Goal: Information Seeking & Learning: Stay updated

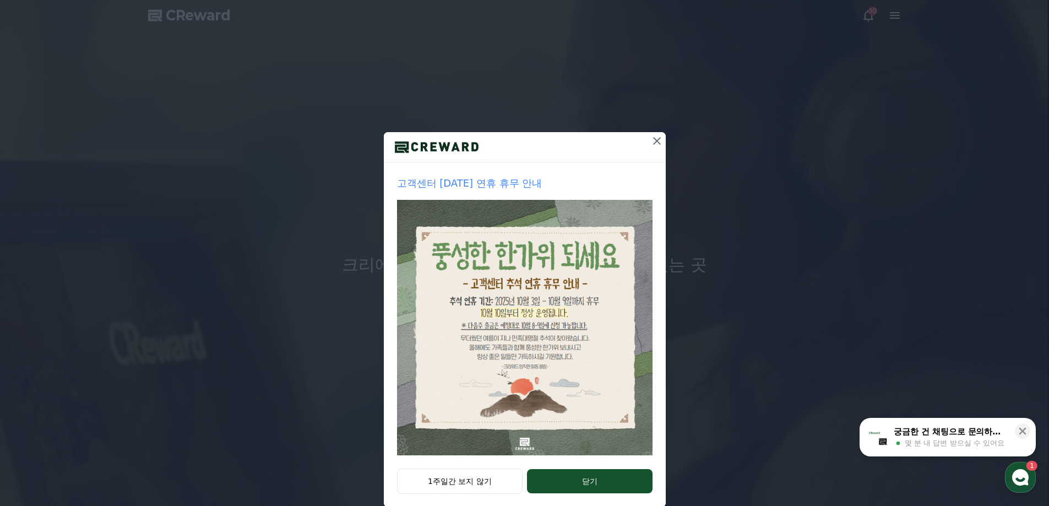
click at [653, 138] on icon at bounding box center [657, 141] width 8 height 8
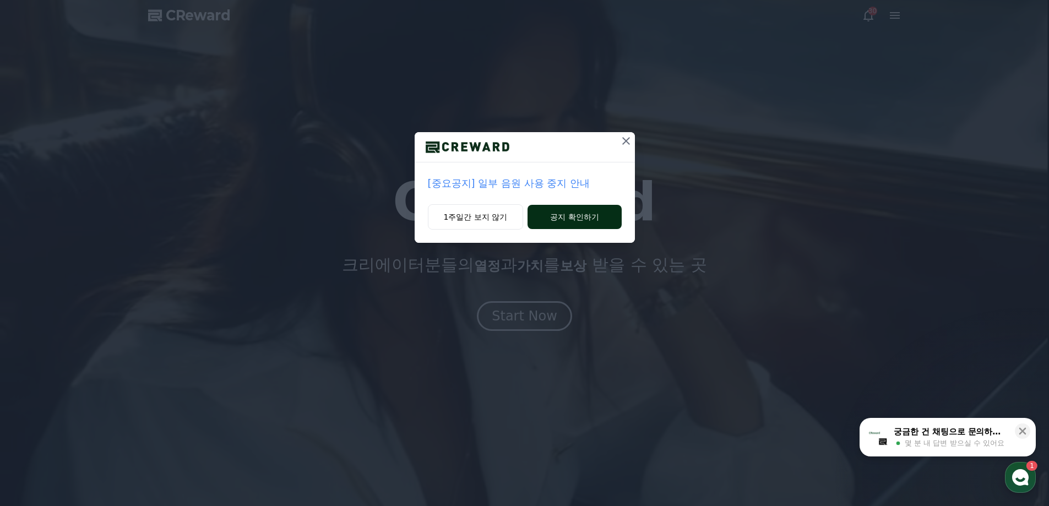
drag, startPoint x: 496, startPoint y: 219, endPoint x: 564, endPoint y: 211, distance: 68.2
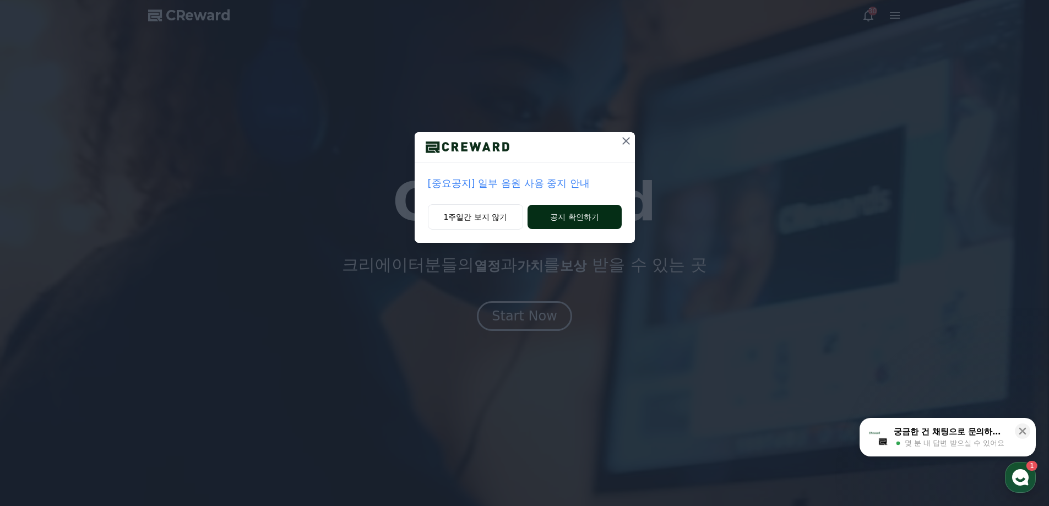
click at [558, 205] on div "1주일간 보지 않기 공지 확인하기" at bounding box center [524, 223] width 220 height 39
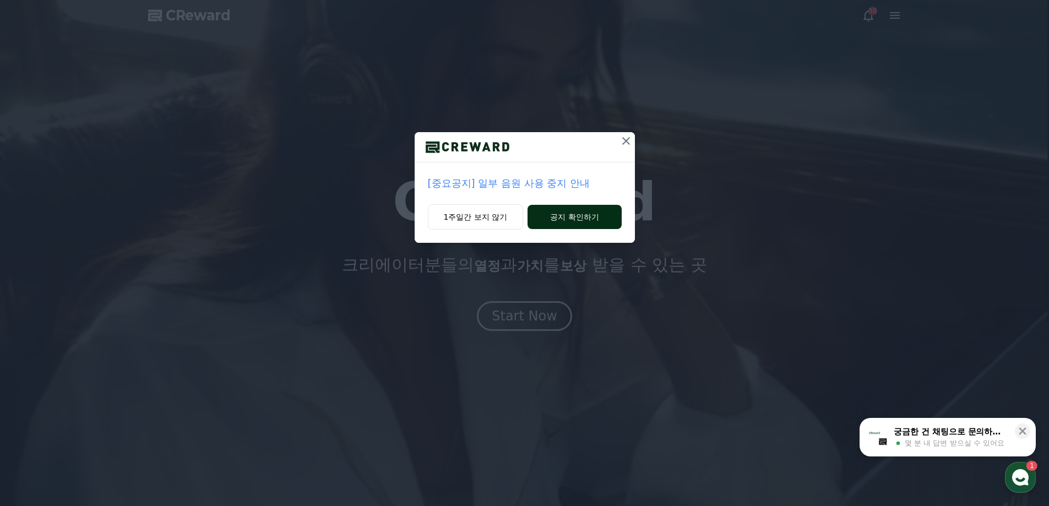
click at [565, 214] on button "공지 확인하기" at bounding box center [574, 217] width 94 height 24
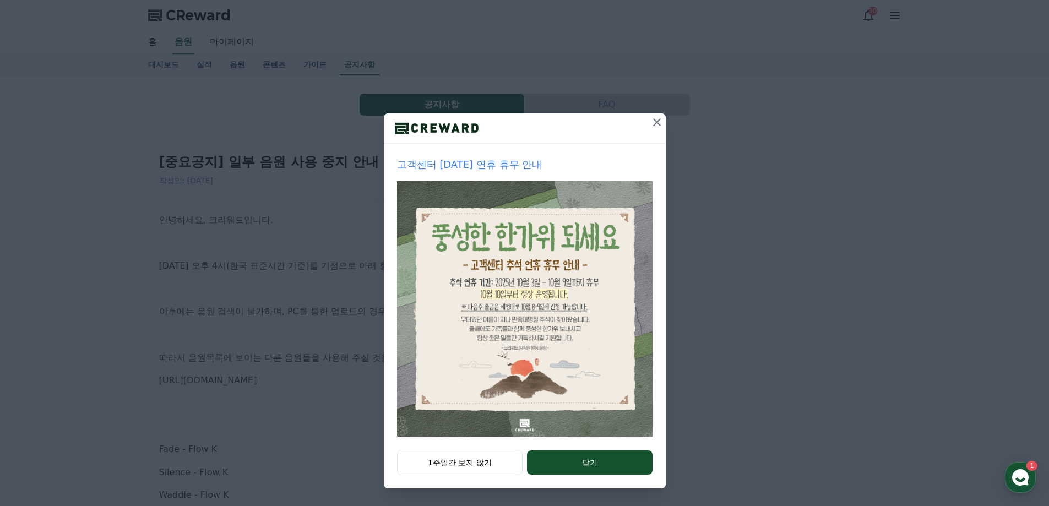
drag, startPoint x: 648, startPoint y: 117, endPoint x: 621, endPoint y: 148, distance: 40.6
click at [650, 117] on icon at bounding box center [656, 122] width 13 height 13
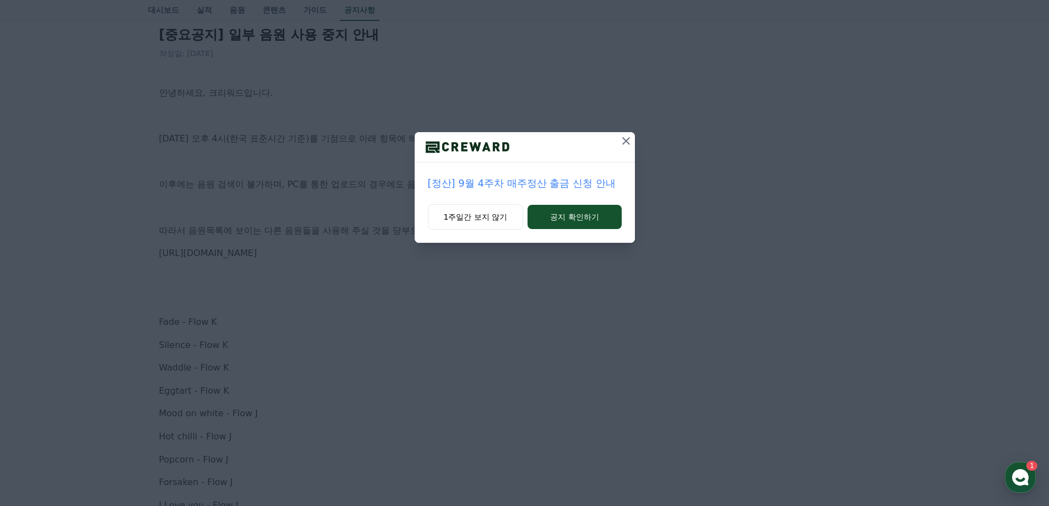
scroll to position [220, 0]
click at [624, 144] on icon at bounding box center [625, 140] width 13 height 13
click at [627, 139] on icon at bounding box center [625, 140] width 13 height 13
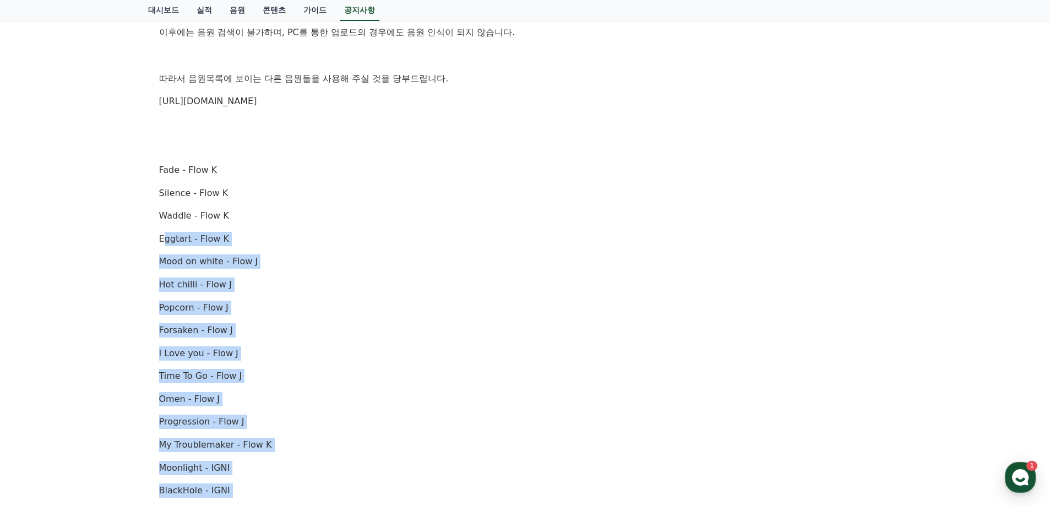
scroll to position [275, 0]
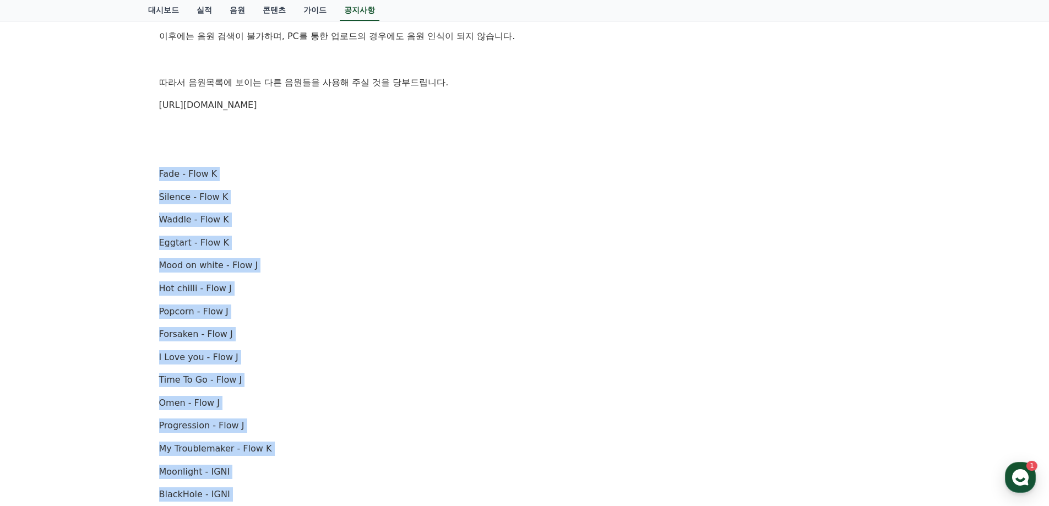
drag, startPoint x: 292, startPoint y: 361, endPoint x: 159, endPoint y: 178, distance: 226.1
click at [159, 178] on div "안녕하세요, 크리워드입니다. [DATE] 오후 4시(한국 표준시간 기준)를 기점으로 아래 항목에 해당하는 음원에 [DATE] 사용이 중지됩니다…" at bounding box center [524, 368] width 731 height 861
copy div "Fade - Flow K Silence - Flow K Waddle - Flow K Eggtart - Flow K Mood on white -…"
click at [479, 265] on p "Mood on white - Flow J" at bounding box center [524, 265] width 731 height 14
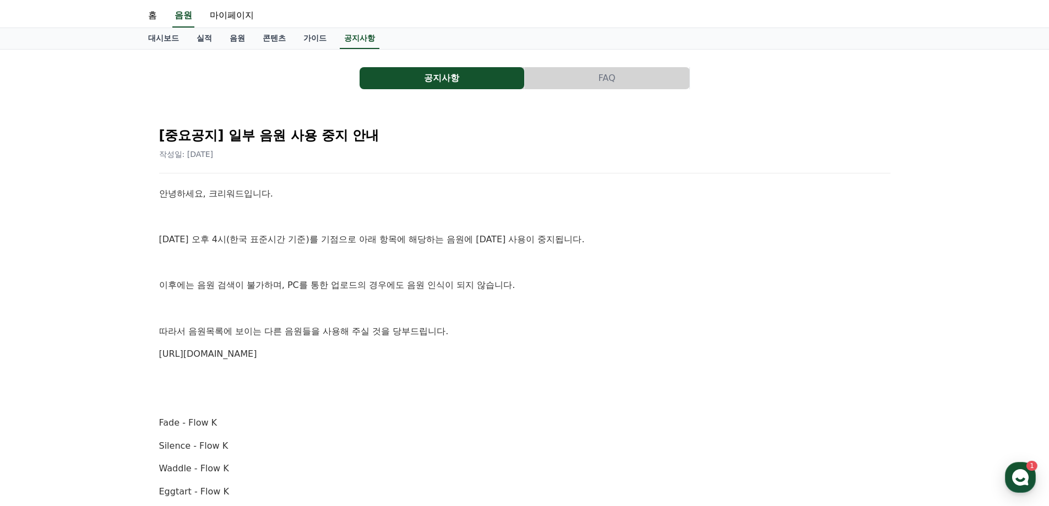
scroll to position [0, 0]
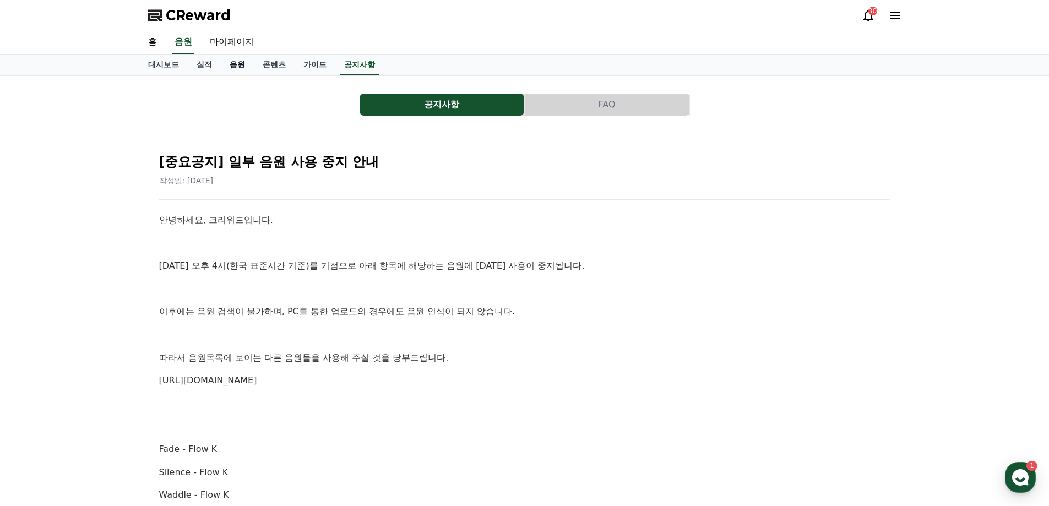
click at [233, 69] on link "음원" at bounding box center [237, 64] width 33 height 21
